Goal: Find contact information: Find contact information

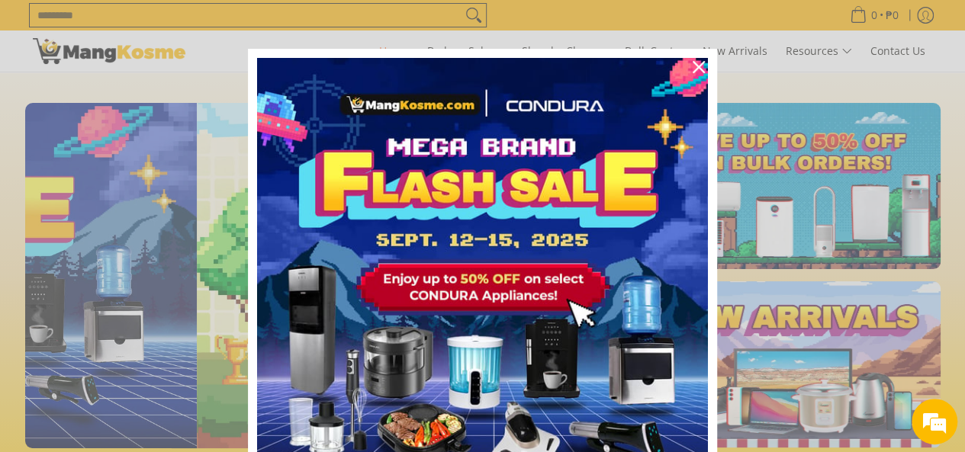
scroll to position [0, 606]
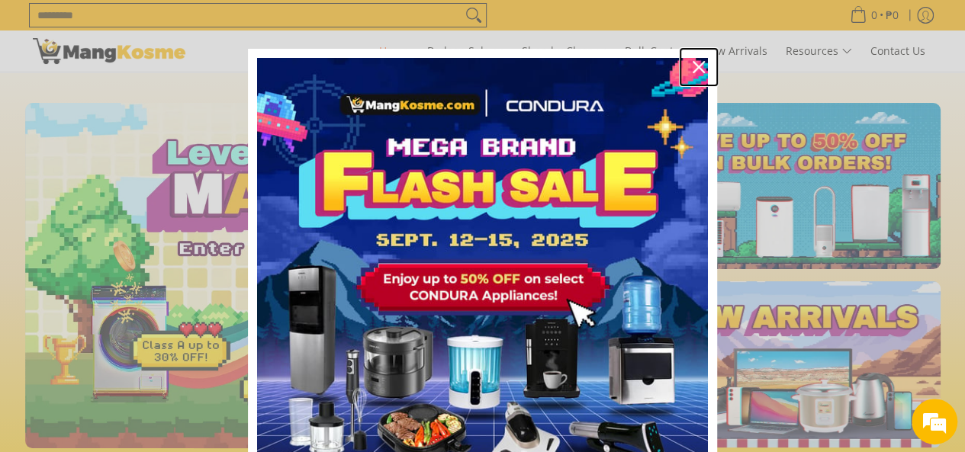
click at [694, 65] on icon "close icon" at bounding box center [698, 67] width 12 height 12
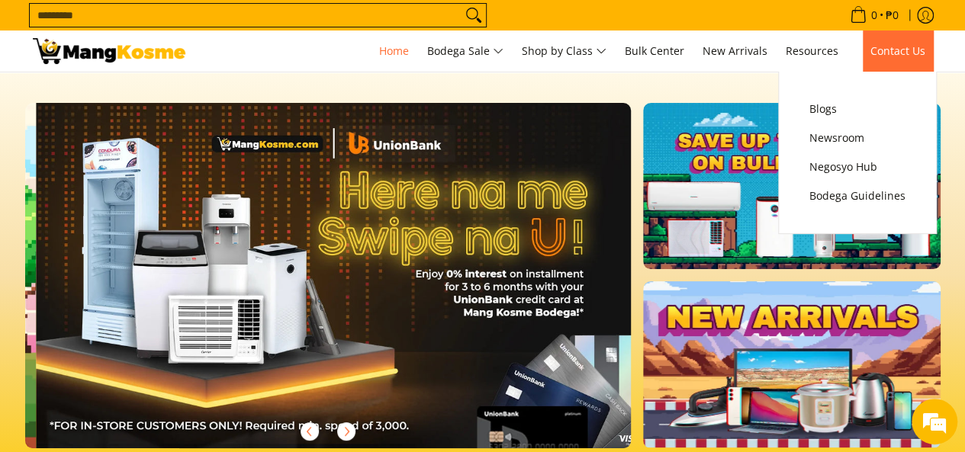
scroll to position [0, 1212]
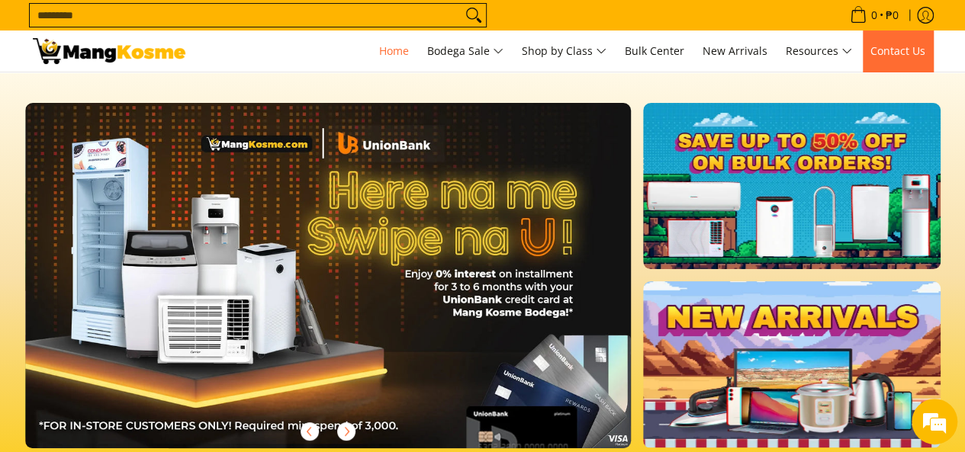
click at [892, 51] on span "Contact Us" at bounding box center [897, 50] width 55 height 14
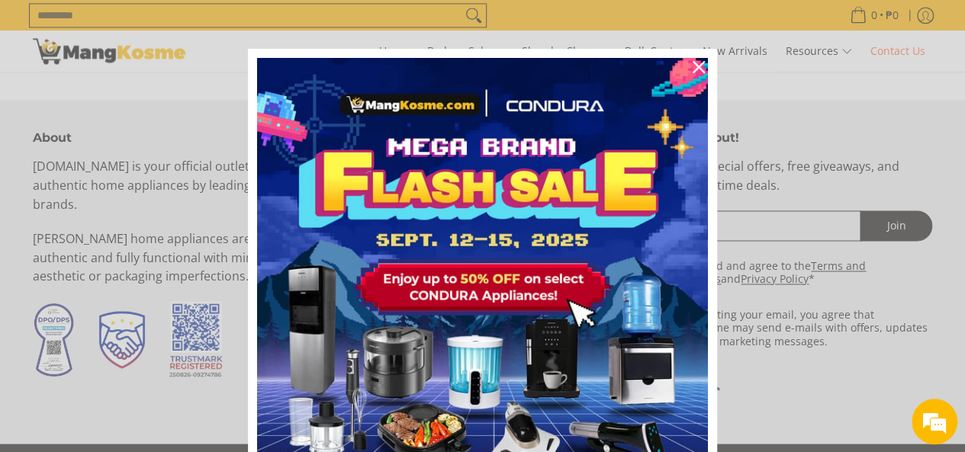
scroll to position [1198, 0]
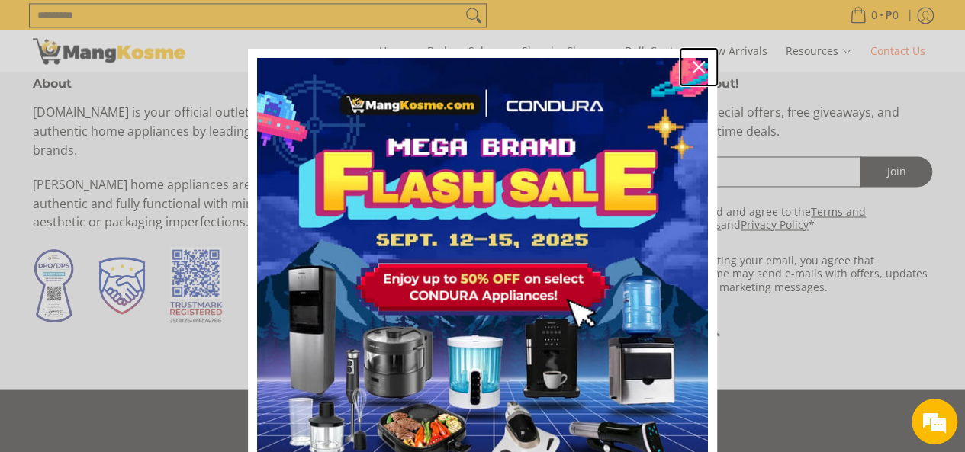
click at [698, 66] on icon "close icon" at bounding box center [698, 67] width 12 height 12
